Goal: Task Accomplishment & Management: Use online tool/utility

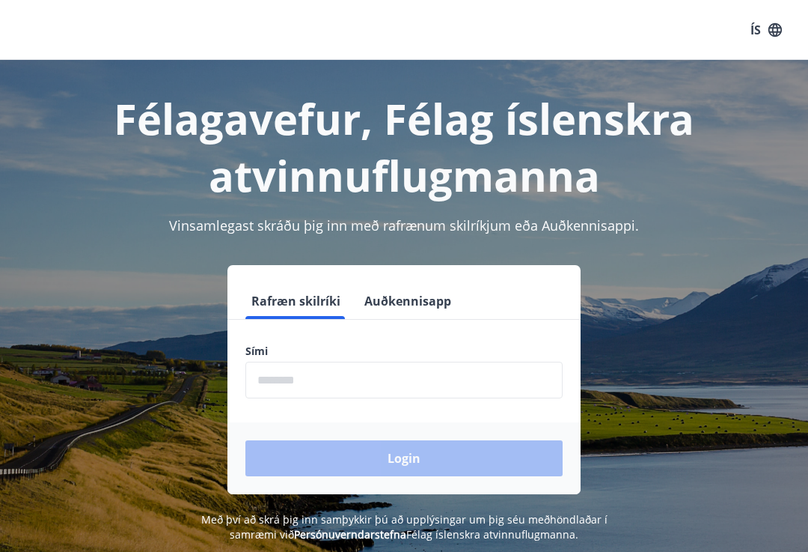
click at [269, 372] on input "phone" at bounding box center [403, 379] width 317 height 37
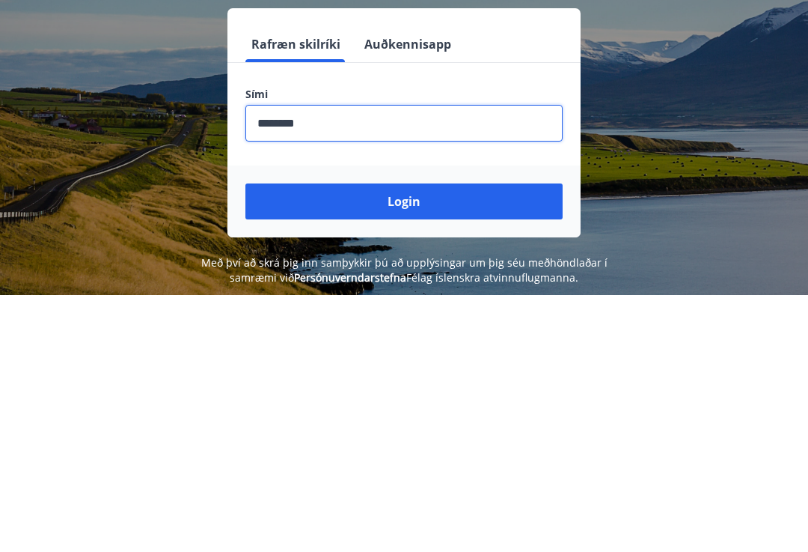
type input "********"
click at [448, 440] on button "Login" at bounding box center [403, 458] width 317 height 36
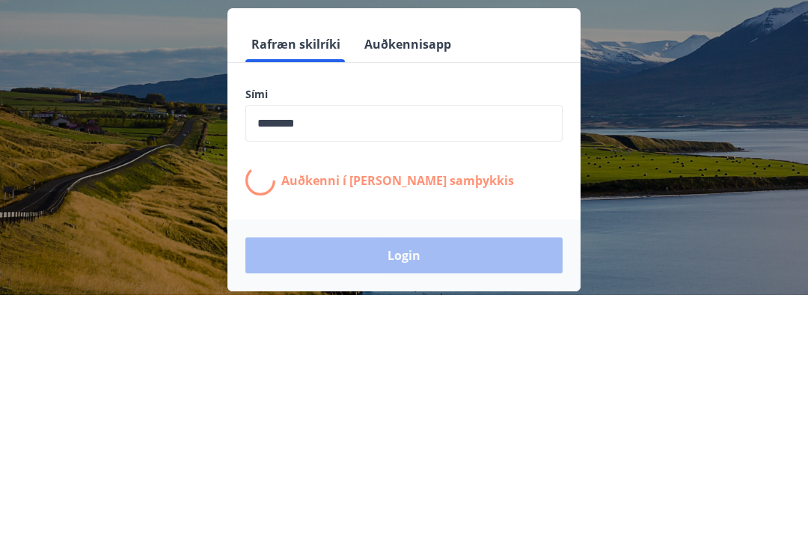
scroll to position [210, 0]
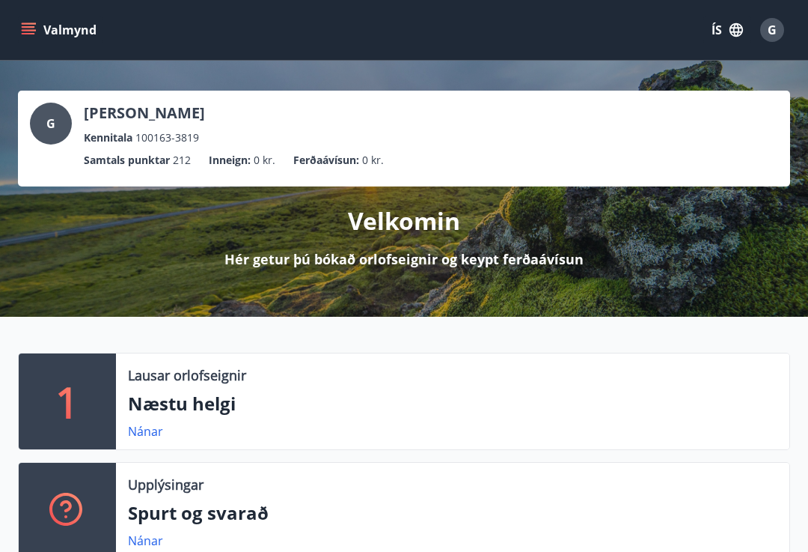
click at [184, 402] on p "Næstu helgi" at bounding box center [453, 403] width 650 height 25
click at [130, 431] on link "Nánar" at bounding box center [145, 431] width 35 height 16
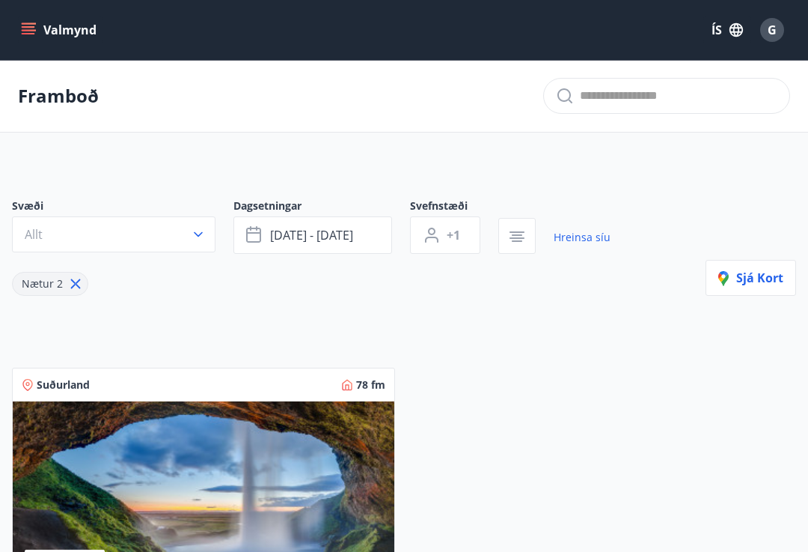
click at [32, 28] on icon "menu" at bounding box center [28, 26] width 13 height 1
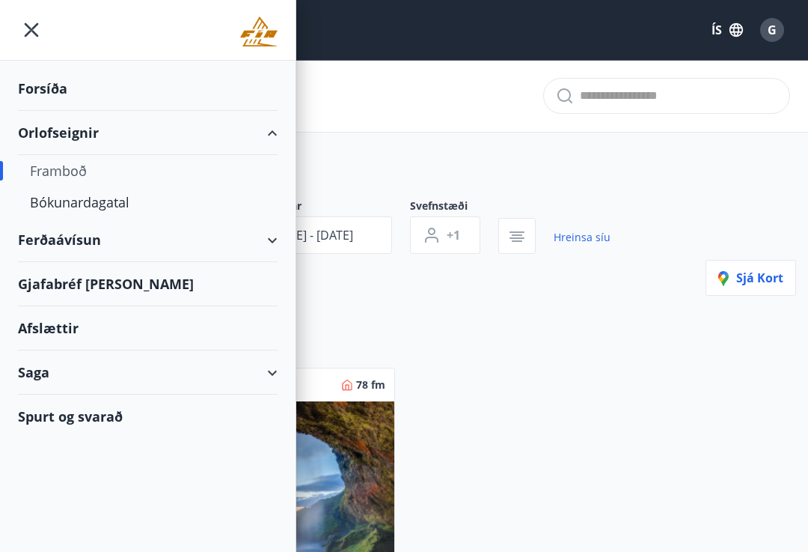
click at [276, 139] on div "Orlofseignir" at bounding box center [148, 133] width 260 height 44
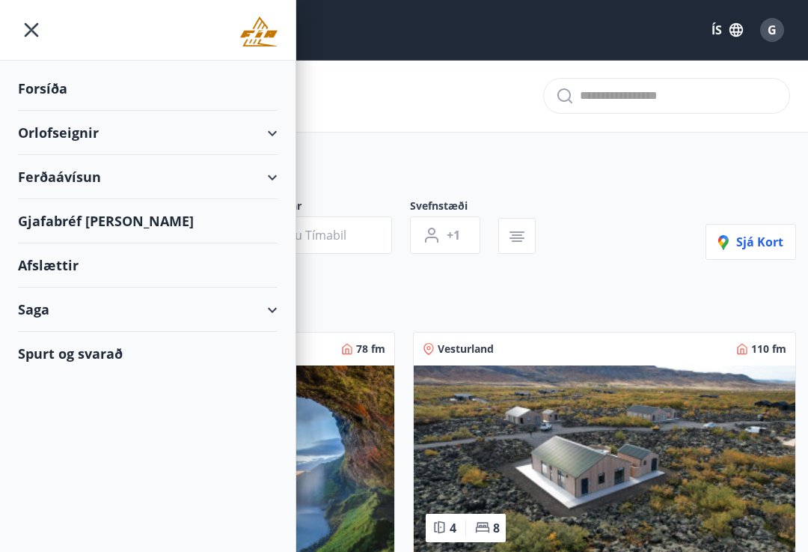
click at [50, 138] on div "Orlofseignir" at bounding box center [148, 133] width 260 height 44
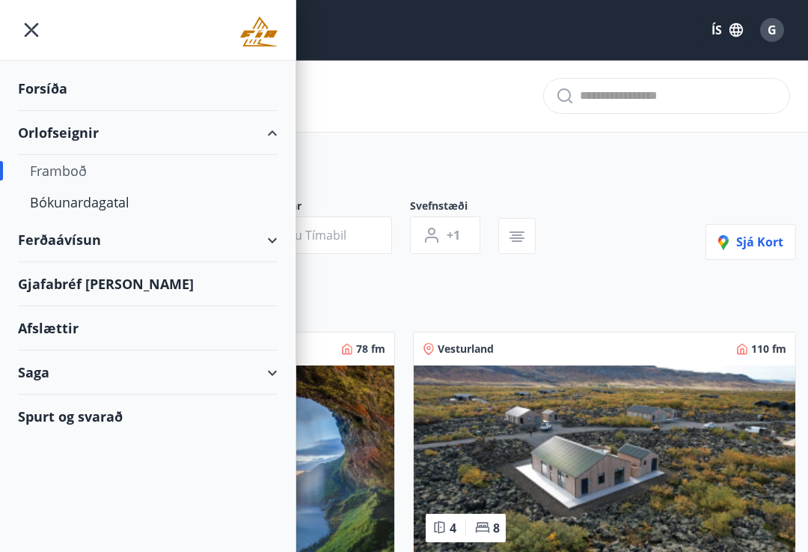
click at [110, 203] on div "Bókunardagatal" at bounding box center [148, 201] width 236 height 31
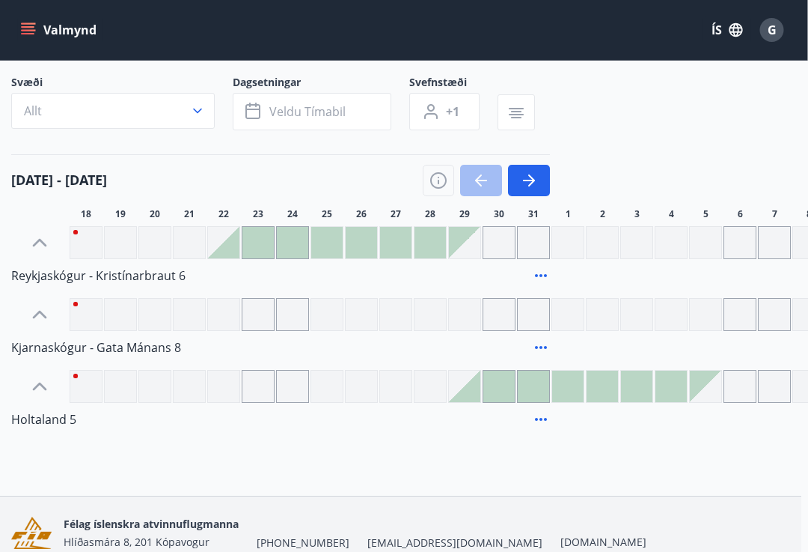
scroll to position [85, 7]
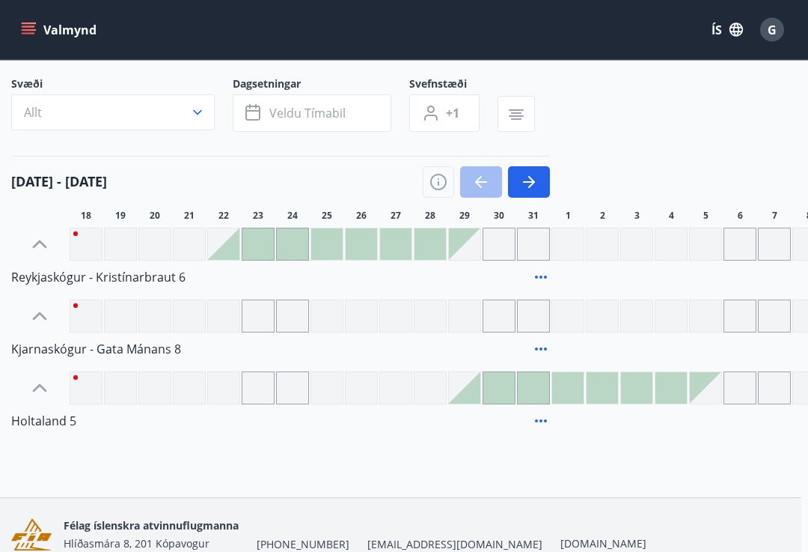
click at [505, 383] on div at bounding box center [498, 388] width 31 height 31
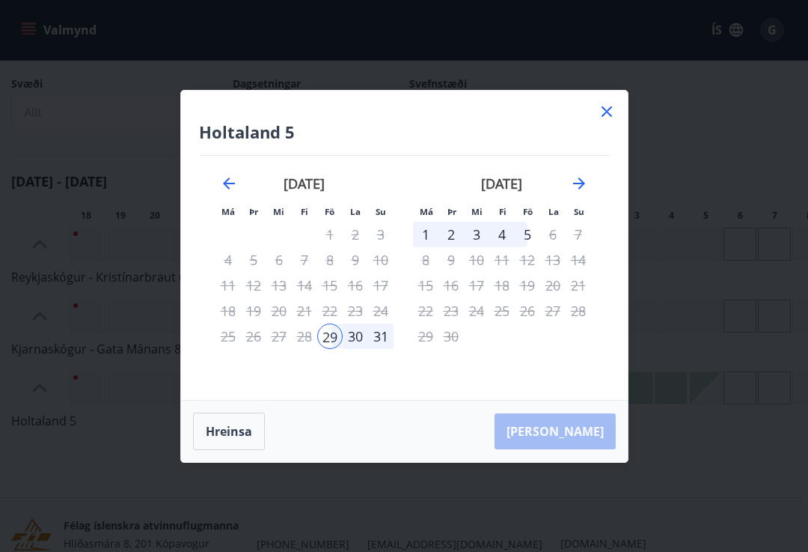
scroll to position [89, 7]
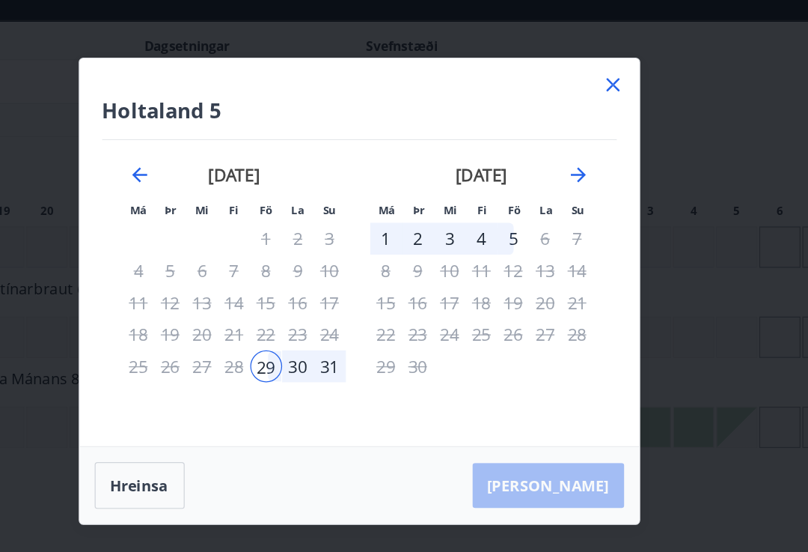
click at [598, 103] on icon at bounding box center [607, 112] width 18 height 18
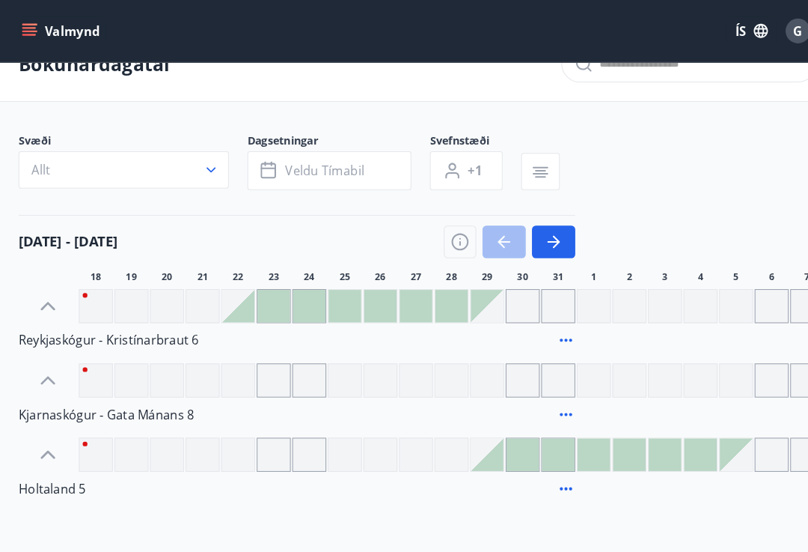
scroll to position [0, 0]
